Goal: Task Accomplishment & Management: Use online tool/utility

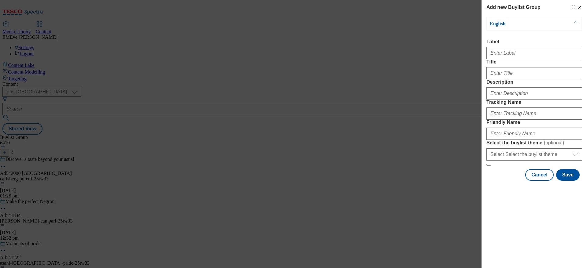
select select "ghs-uk"
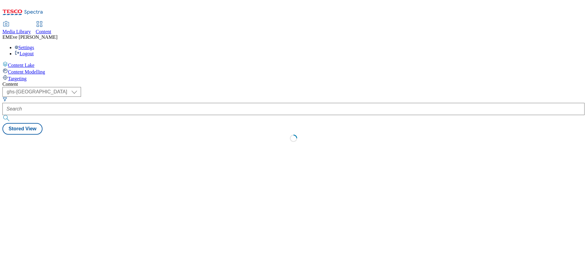
select select "ghs-[GEOGRAPHIC_DATA]"
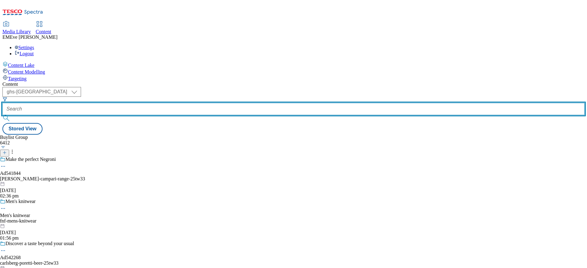
click at [142, 103] on input "text" at bounding box center [293, 109] width 582 height 12
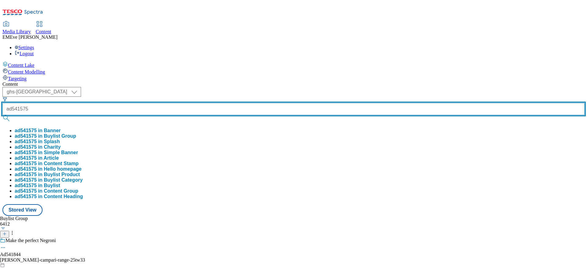
type input "ad541575"
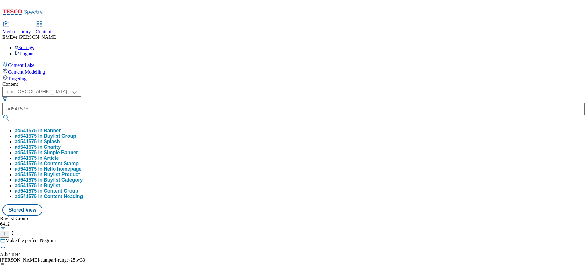
click at [76, 134] on button "ad541575 in Buylist Group" at bounding box center [45, 136] width 61 height 5
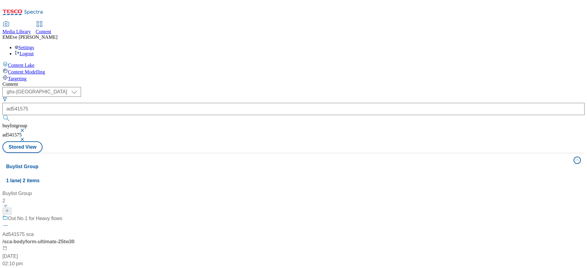
click at [79, 215] on div "Out No.1 for Heavy flows Ad541575 sca / sca-bodyform-ultimate-25tw30 11 Sept 20…" at bounding box center [40, 241] width 76 height 53
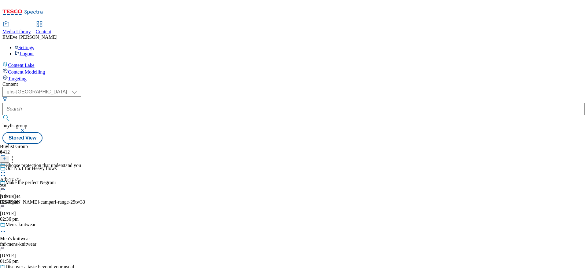
click at [6, 173] on icon at bounding box center [3, 176] width 6 height 6
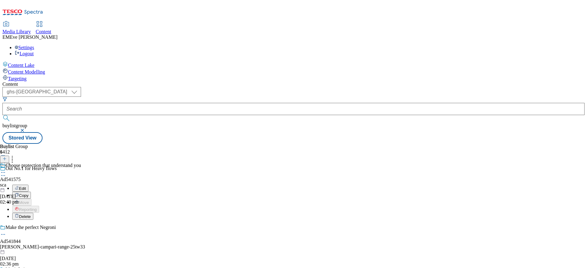
click at [28, 185] on button "Edit" at bounding box center [20, 188] width 16 height 7
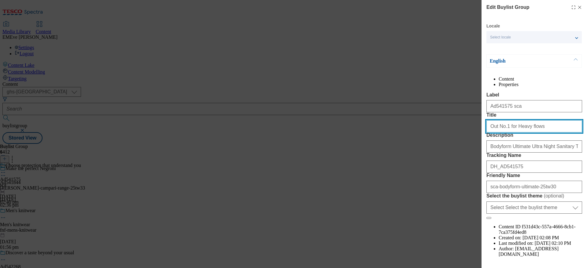
click at [496, 133] on input "Out No.1 for Heavy flows" at bounding box center [534, 126] width 96 height 12
type input "Our No.1 for Heavy flows"
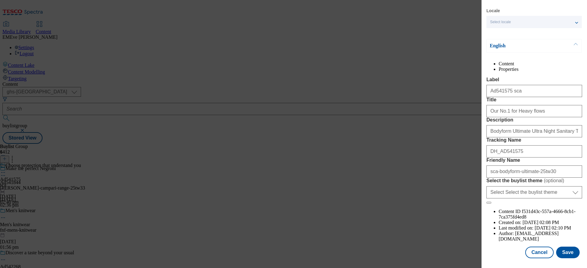
scroll to position [51, 0]
click at [564, 247] on button "Save" at bounding box center [568, 253] width 24 height 12
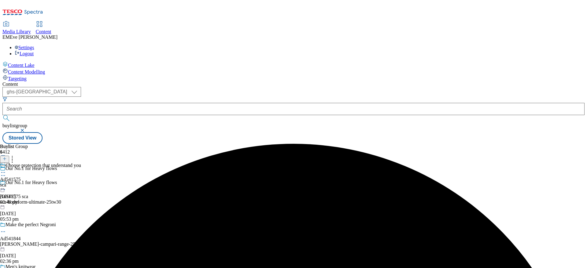
click at [6, 170] on icon at bounding box center [3, 173] width 6 height 6
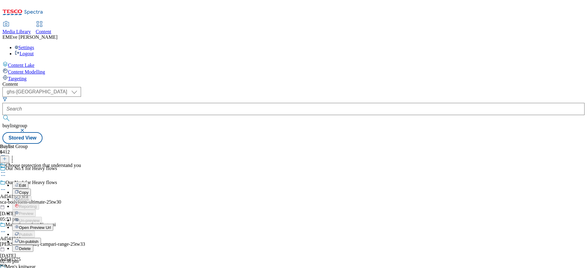
click at [81, 224] on li "Open Preview Url" at bounding box center [46, 227] width 69 height 7
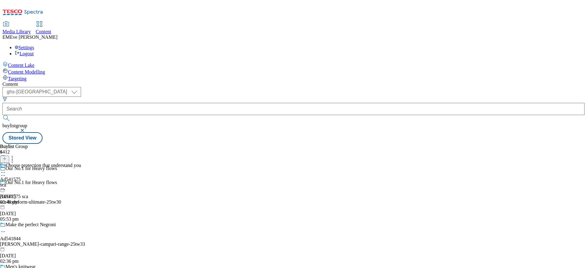
click at [6, 170] on icon at bounding box center [3, 173] width 6 height 6
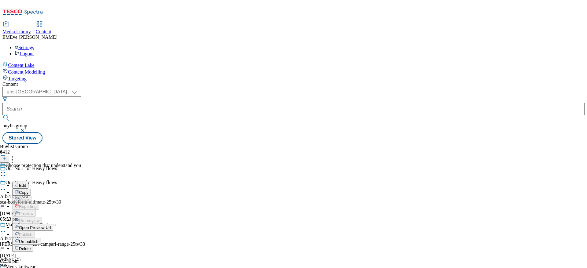
click at [41, 239] on div "Un-publish" at bounding box center [26, 241] width 29 height 5
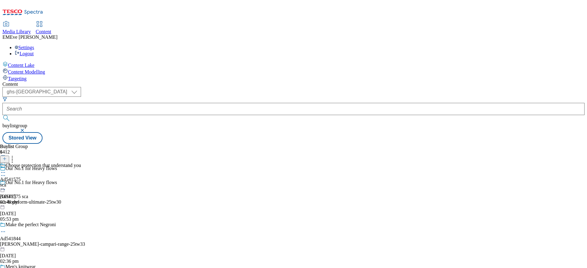
click at [6, 170] on icon at bounding box center [3, 173] width 6 height 6
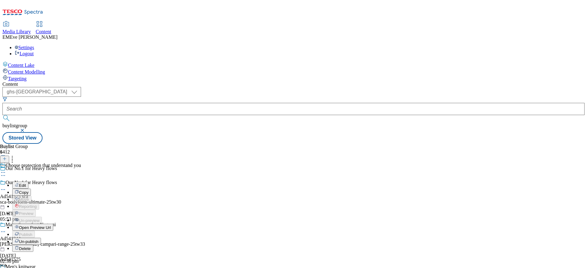
click at [38, 240] on span "Un-publish" at bounding box center [29, 242] width 20 height 5
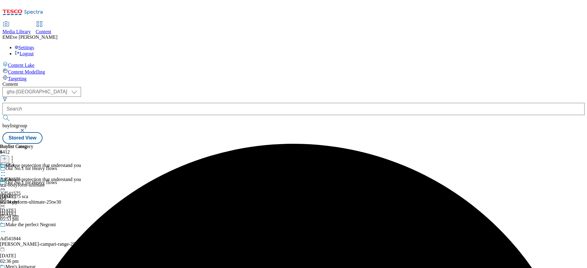
click at [6, 184] on icon at bounding box center [3, 187] width 6 height 6
click at [39, 233] on span "Un-preview" at bounding box center [29, 235] width 20 height 5
click at [6, 184] on icon at bounding box center [3, 187] width 6 height 6
click at [81, 231] on li "Un-preview" at bounding box center [46, 234] width 69 height 7
click at [81, 177] on div "Choose protection that understand you" at bounding box center [40, 184] width 81 height 14
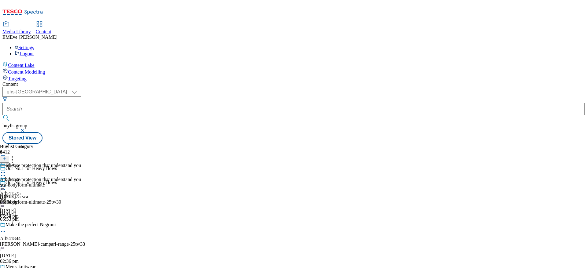
click at [6, 184] on icon at bounding box center [3, 187] width 6 height 6
click at [36, 224] on button "Preview" at bounding box center [24, 227] width 24 height 7
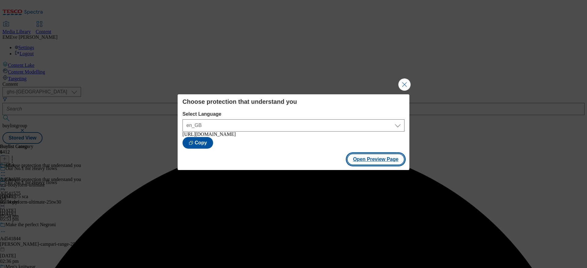
click at [355, 165] on button "Open Preview Page" at bounding box center [376, 160] width 58 height 12
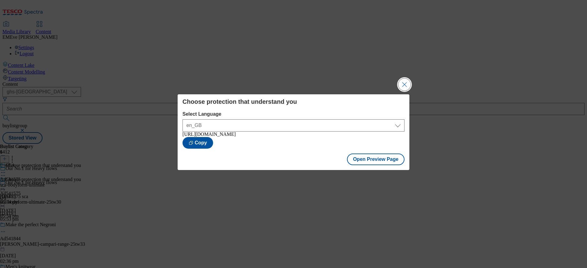
click at [410, 82] on button "Close Modal" at bounding box center [404, 85] width 12 height 12
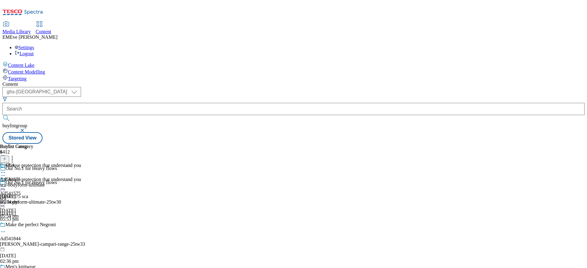
click at [6, 184] on icon at bounding box center [3, 187] width 6 height 6
click at [32, 247] on span "Publish" at bounding box center [25, 249] width 13 height 5
